Goal: Transaction & Acquisition: Obtain resource

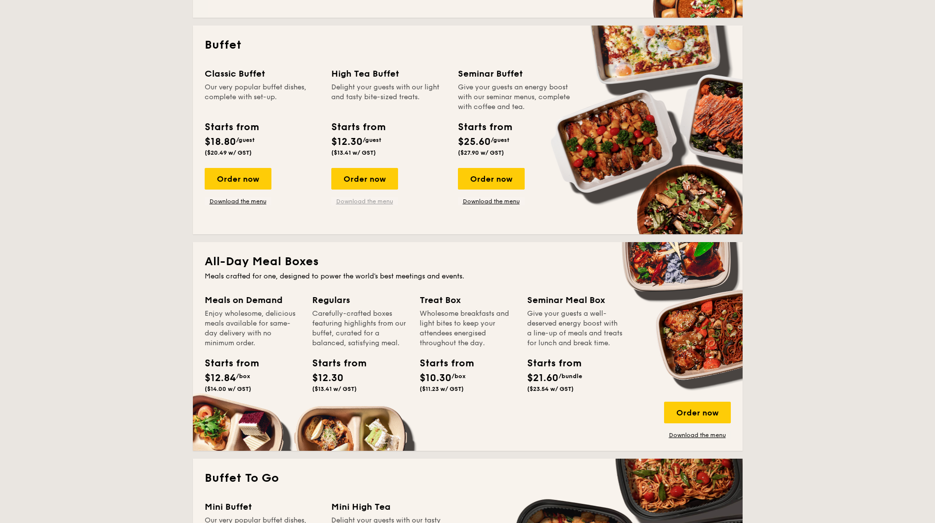
scroll to position [491, 0]
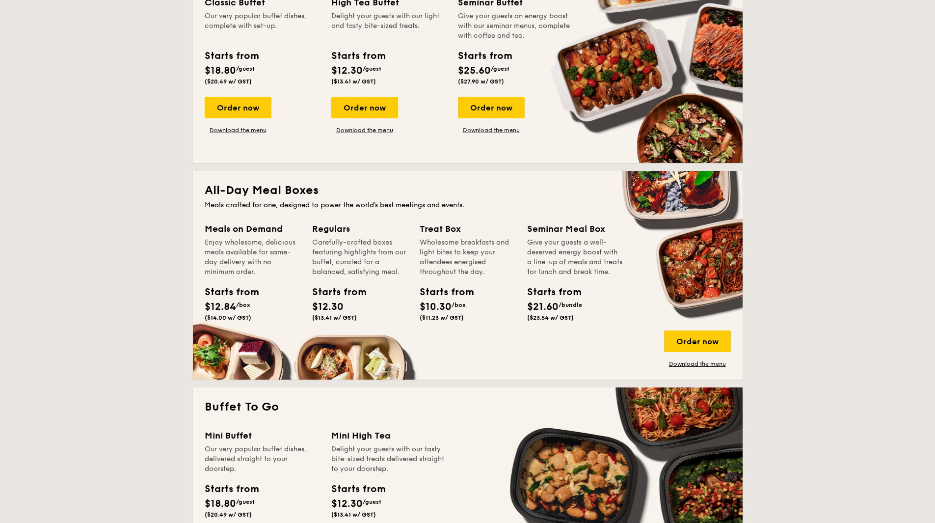
click at [264, 242] on div "Enjoy wholesome, delicious meals available for same-day delivery with no minimu…" at bounding box center [253, 257] width 96 height 39
click at [697, 349] on div "Order now" at bounding box center [697, 341] width 67 height 22
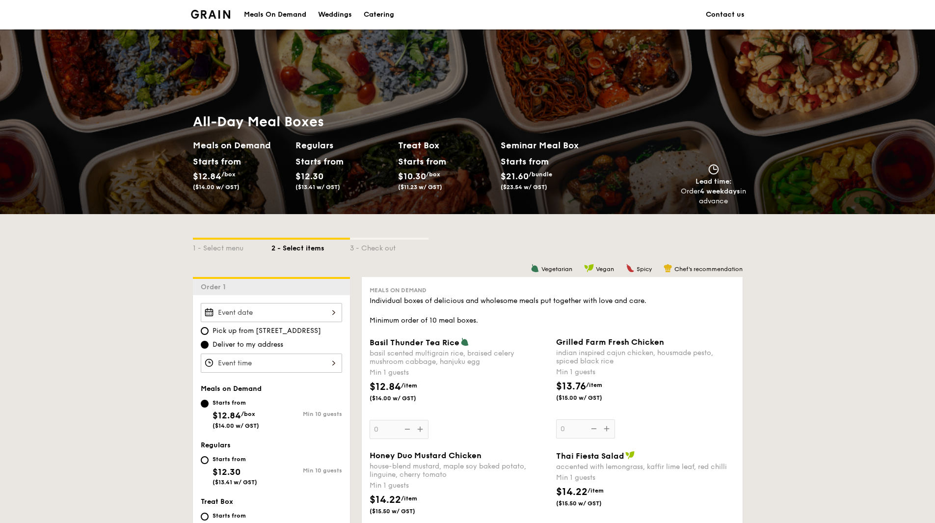
click at [435, 317] on div "Individual boxes of delicious and wholesome meals put together with love and ca…" at bounding box center [552, 310] width 365 height 29
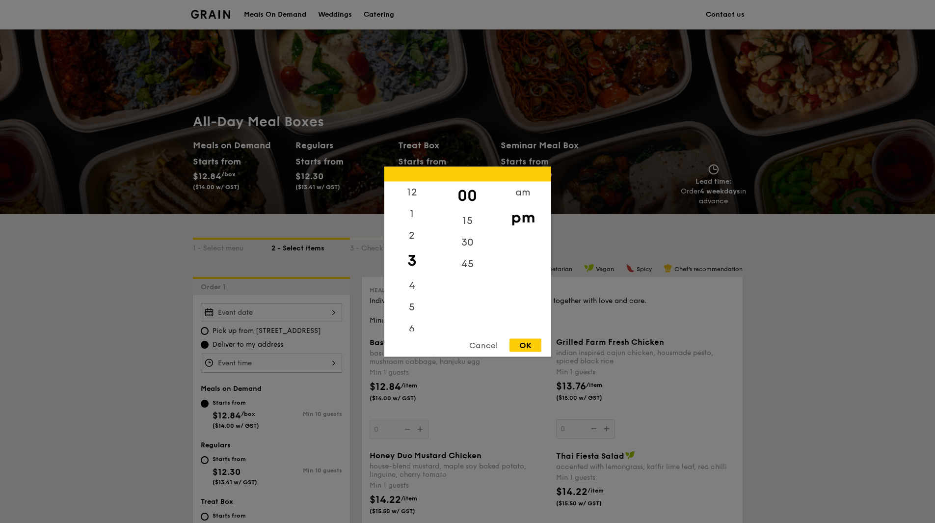
click at [317, 361] on div "12 1 2 3 4 5 6 7 8 9 10 11 00 15 30 45 am pm Cancel OK" at bounding box center [271, 362] width 141 height 19
click at [406, 190] on div "12" at bounding box center [411, 195] width 55 height 28
click at [527, 349] on div "OK" at bounding box center [526, 344] width 32 height 13
type input "12:00PM"
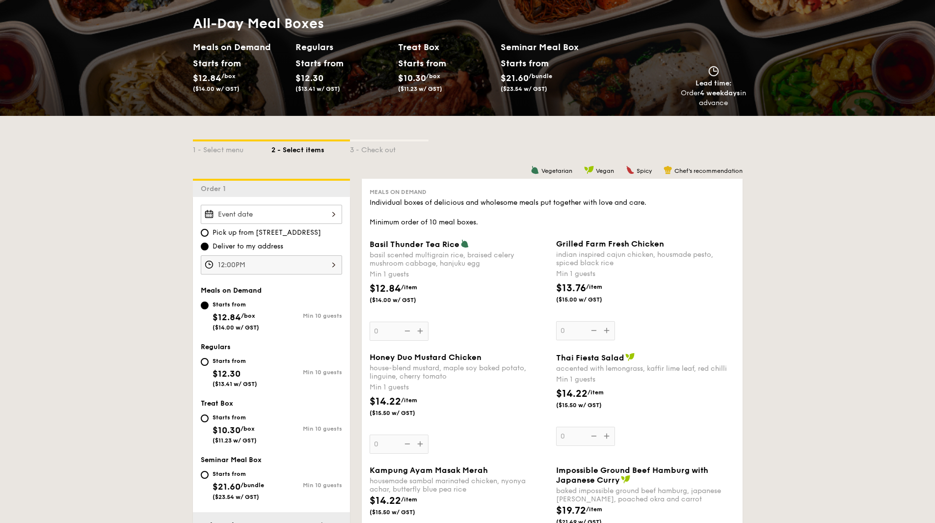
scroll to position [147, 0]
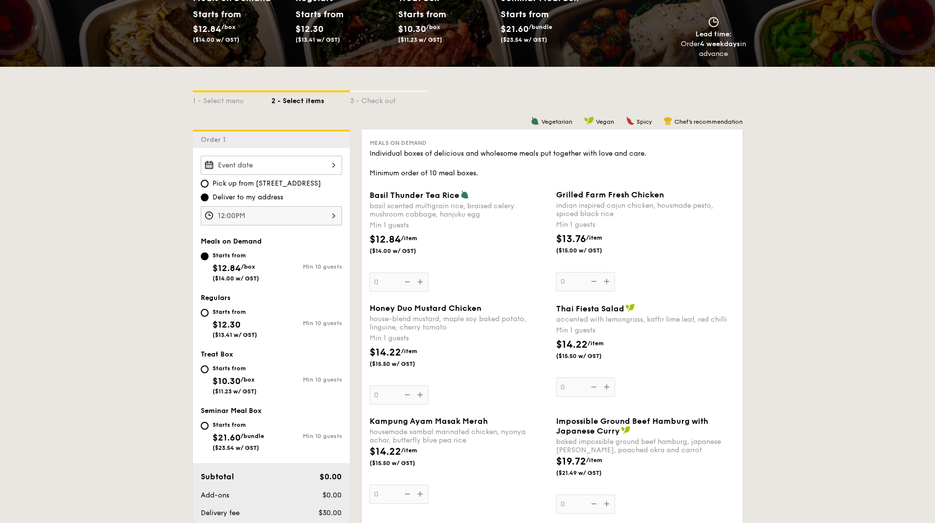
click at [227, 429] on div "Starts from $21.60 /bundle ($23.54 w/ GST)" at bounding box center [239, 435] width 52 height 32
click at [209, 429] on input "Starts from $21.60 /bundle ($23.54 w/ GST) Min 10 guests" at bounding box center [205, 426] width 8 height 8
radio input "true"
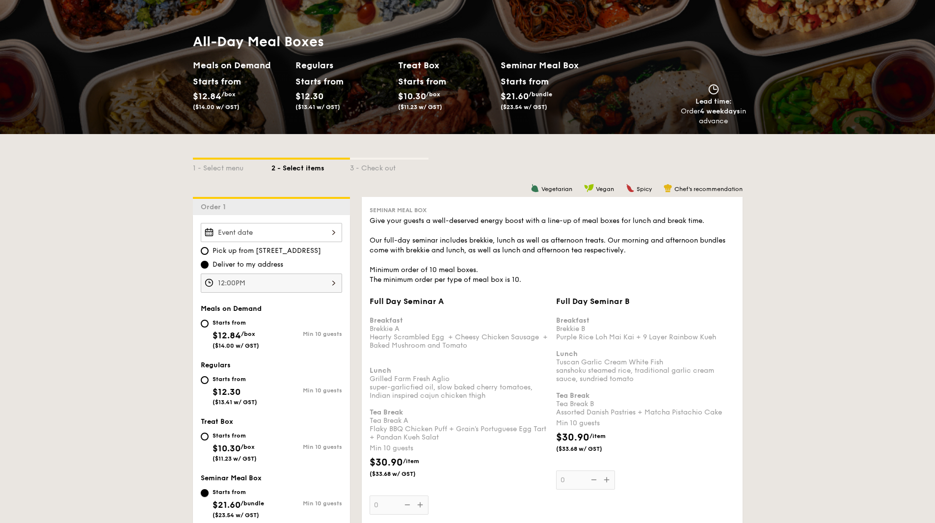
scroll to position [0, 0]
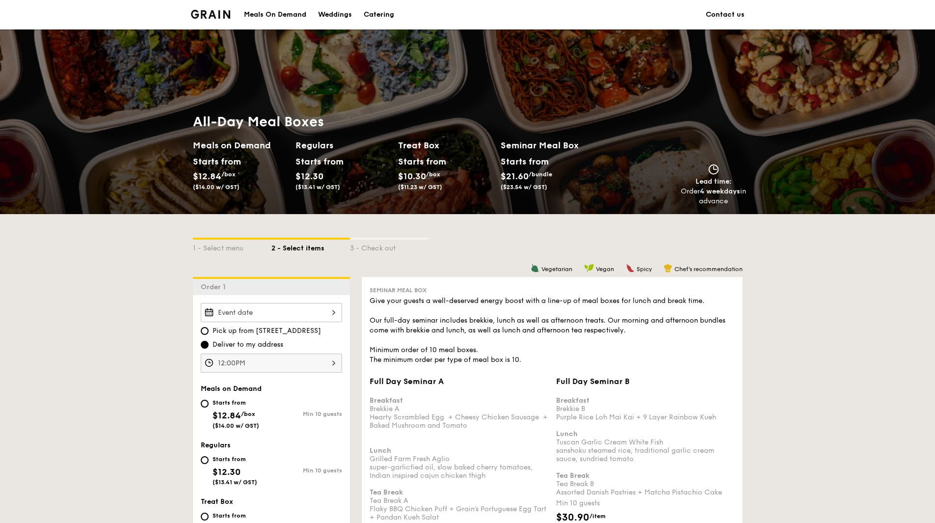
click at [388, 10] on div "Catering" at bounding box center [379, 14] width 30 height 29
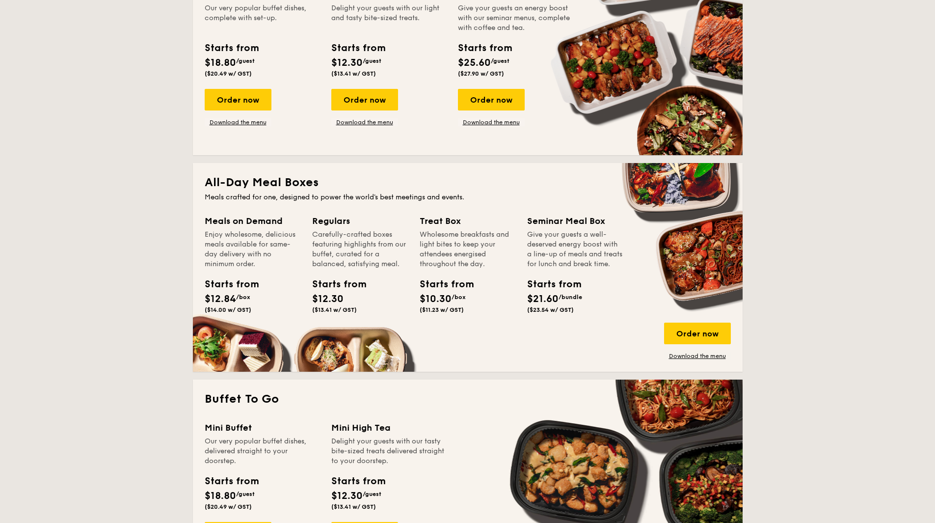
scroll to position [491, 0]
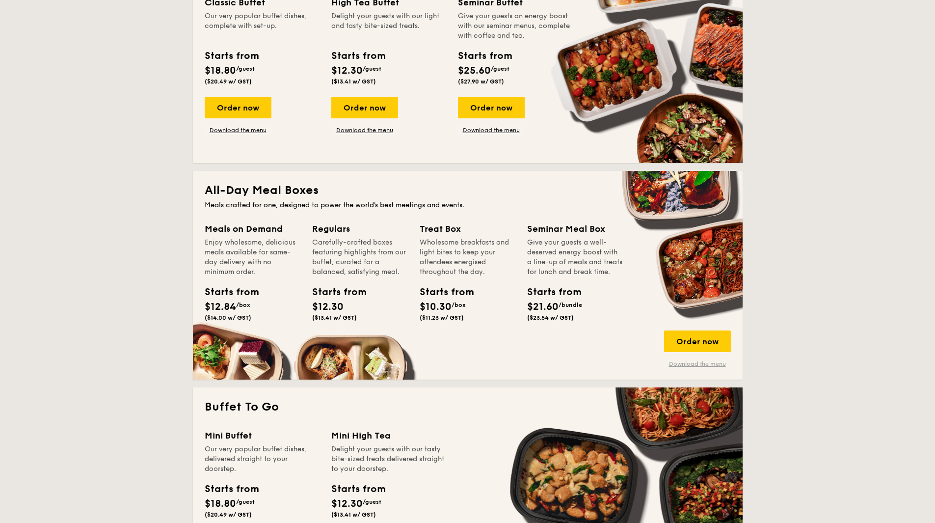
click at [682, 366] on link "Download the menu" at bounding box center [697, 364] width 67 height 8
